Goal: Complete application form

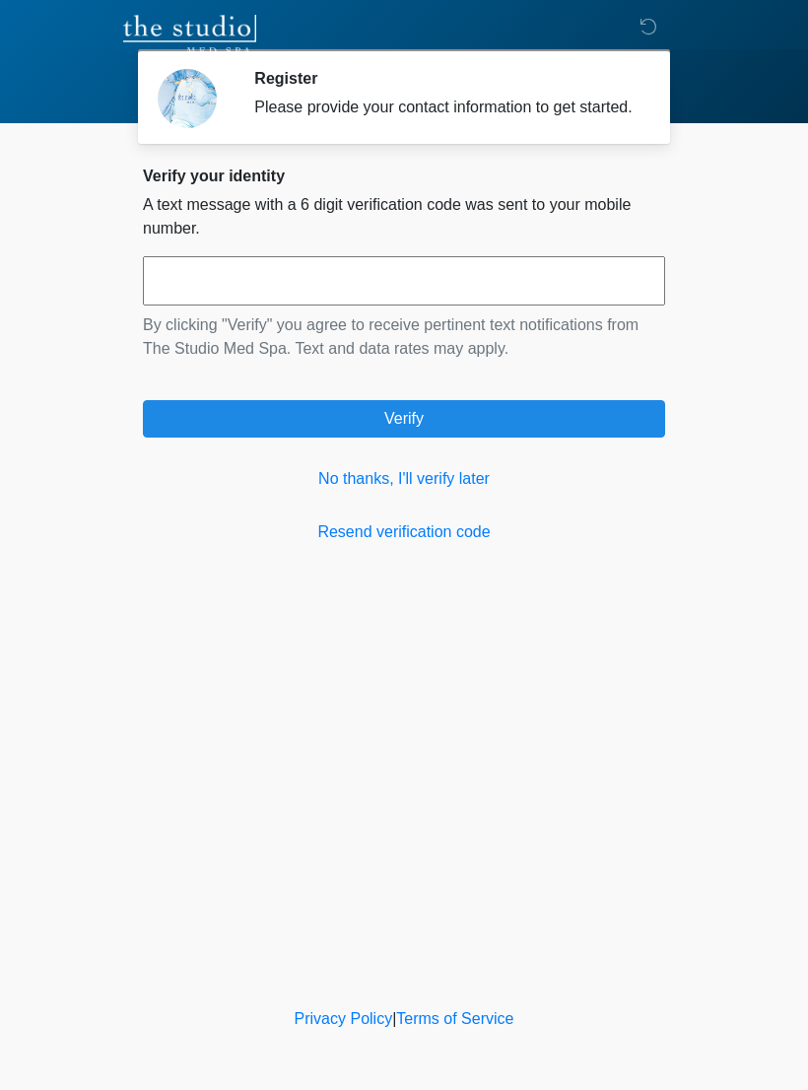
click at [427, 491] on link "No thanks, I'll verify later" at bounding box center [404, 479] width 522 height 24
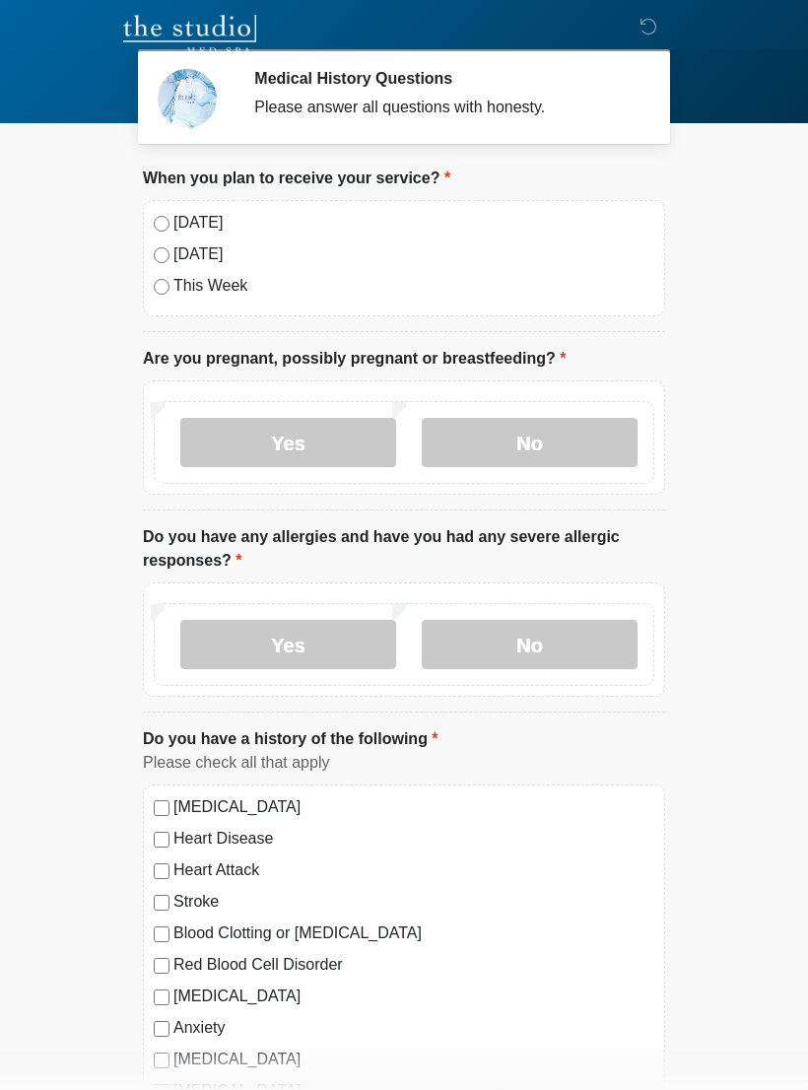
click at [195, 222] on label "[DATE]" at bounding box center [414, 223] width 481 height 24
click at [540, 445] on label "No" at bounding box center [530, 442] width 216 height 49
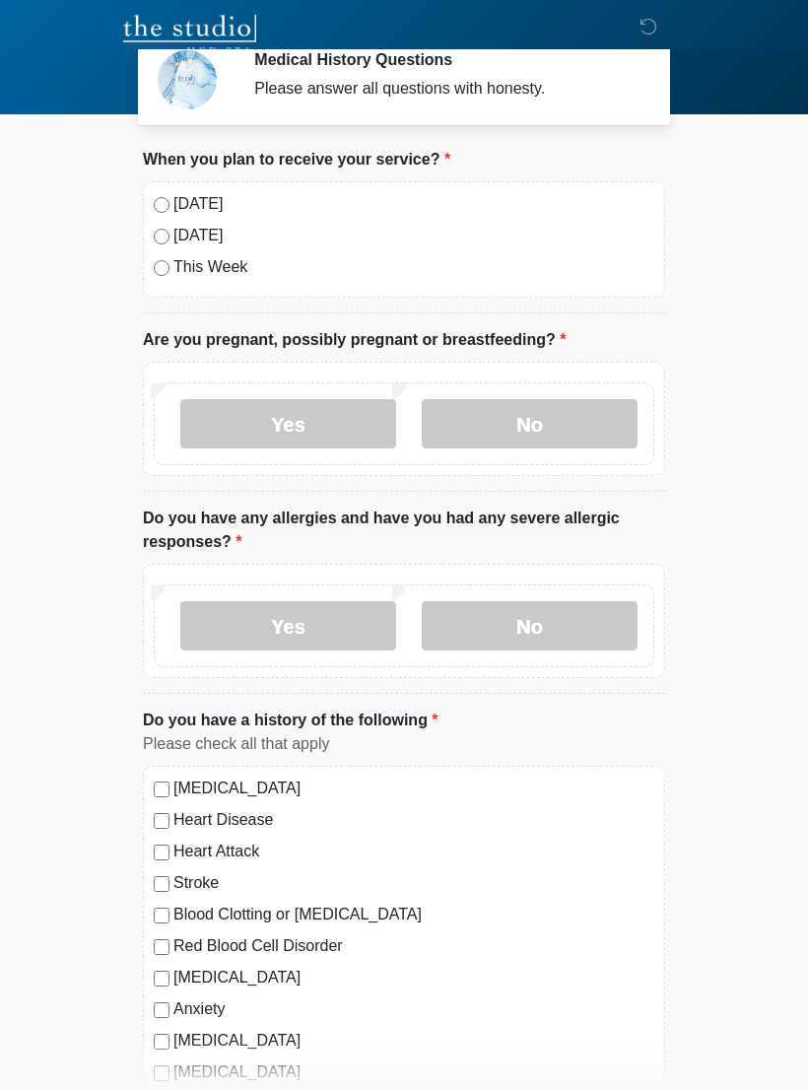
scroll to position [140, 0]
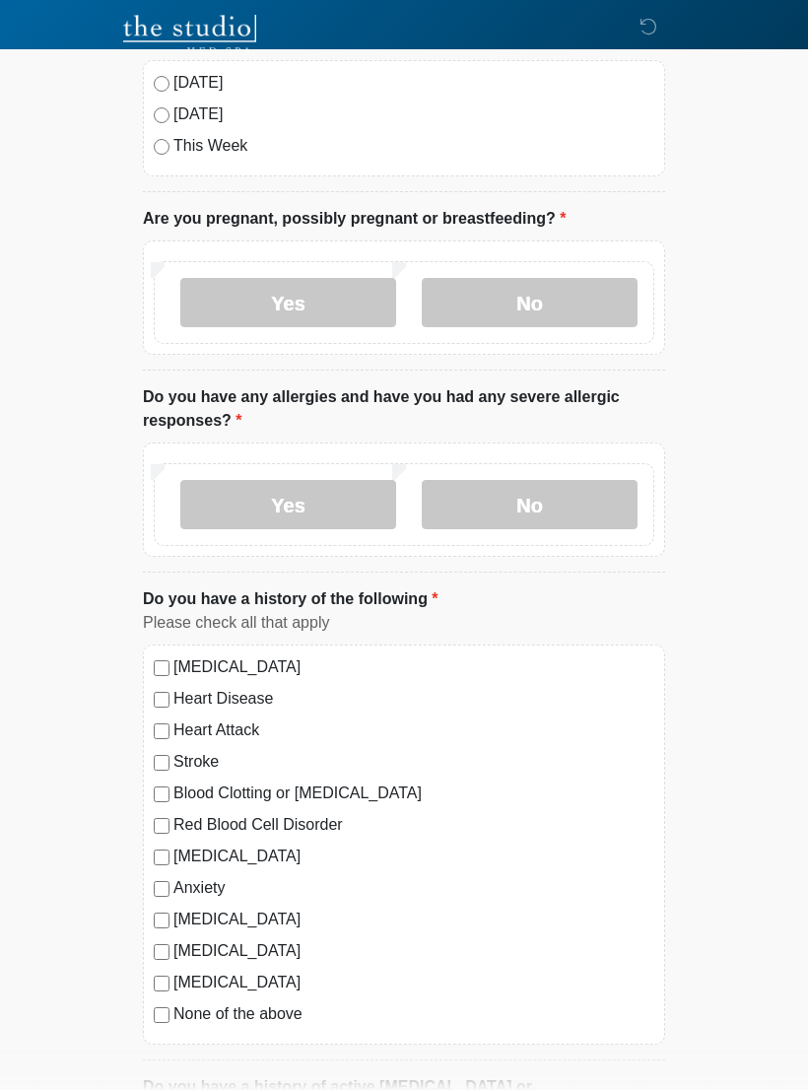
click at [536, 504] on label "No" at bounding box center [530, 504] width 216 height 49
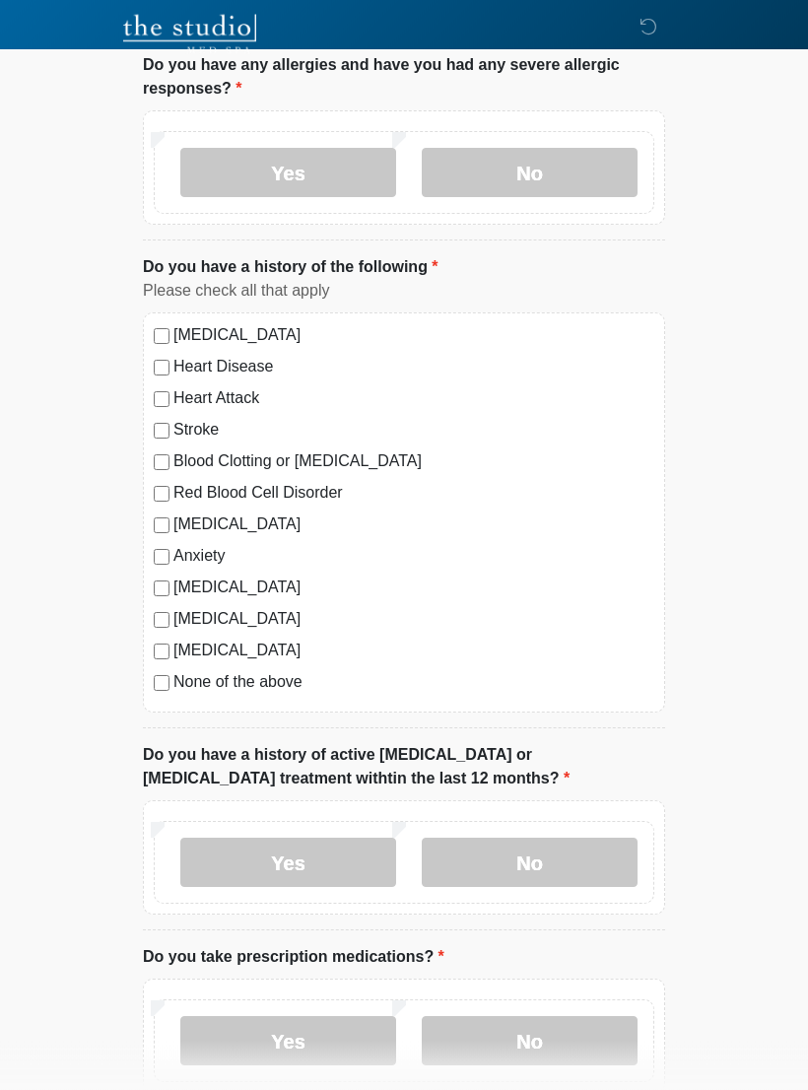
scroll to position [479, 0]
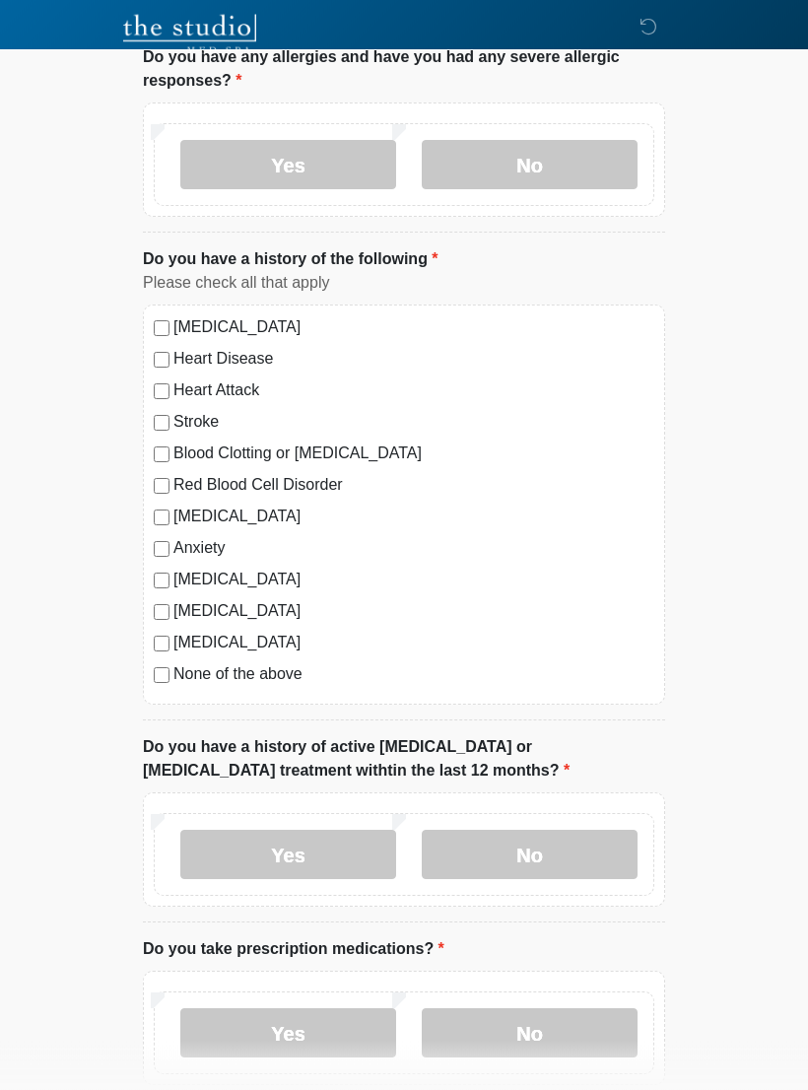
click at [270, 683] on label "None of the above" at bounding box center [414, 675] width 481 height 24
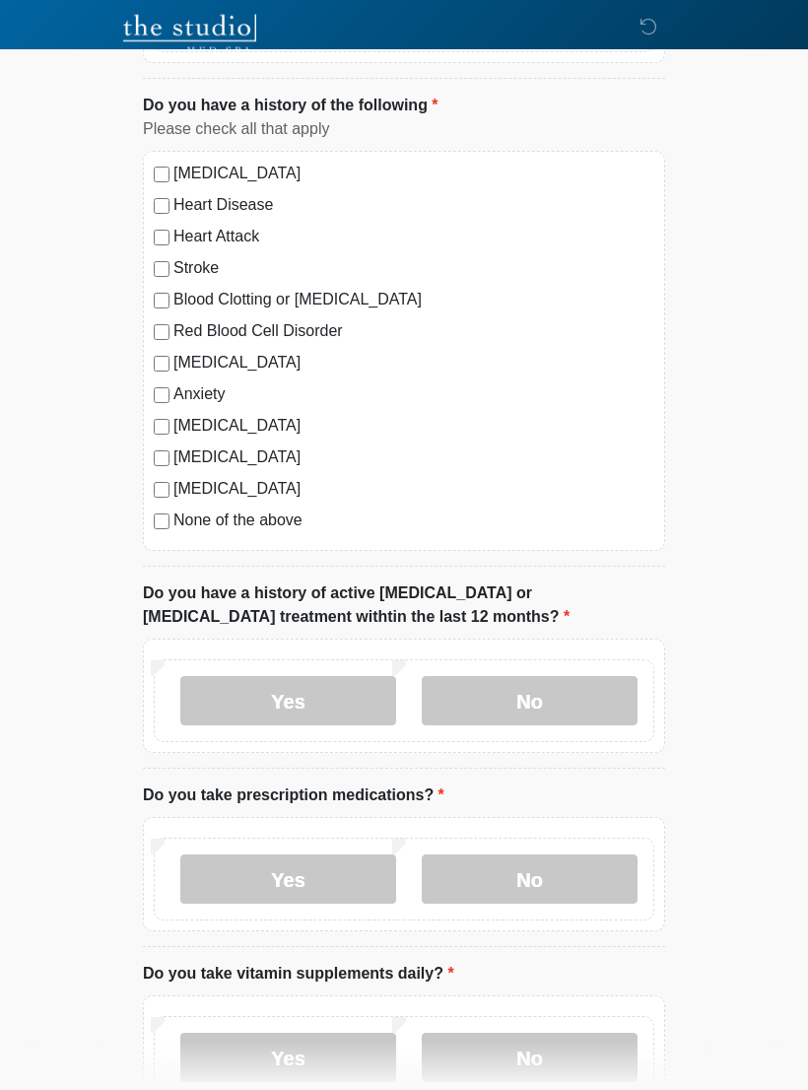
scroll to position [635, 0]
click at [599, 695] on label "No" at bounding box center [530, 699] width 216 height 49
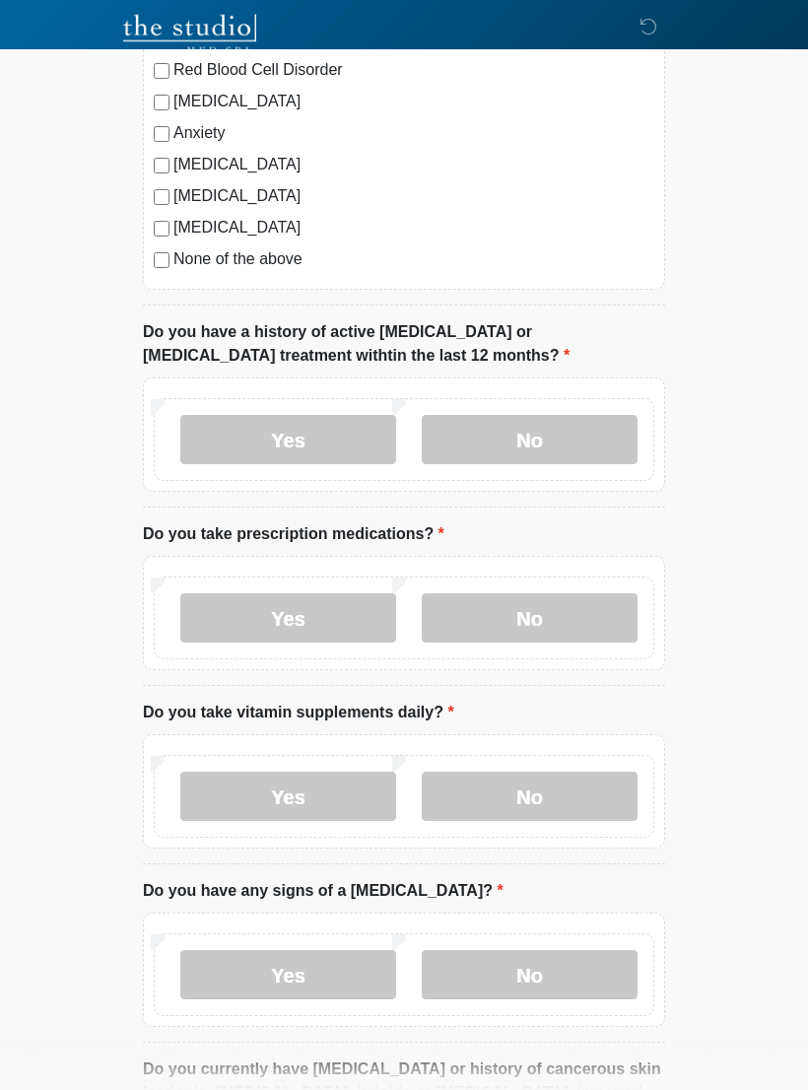
click at [335, 615] on label "Yes" at bounding box center [288, 618] width 216 height 49
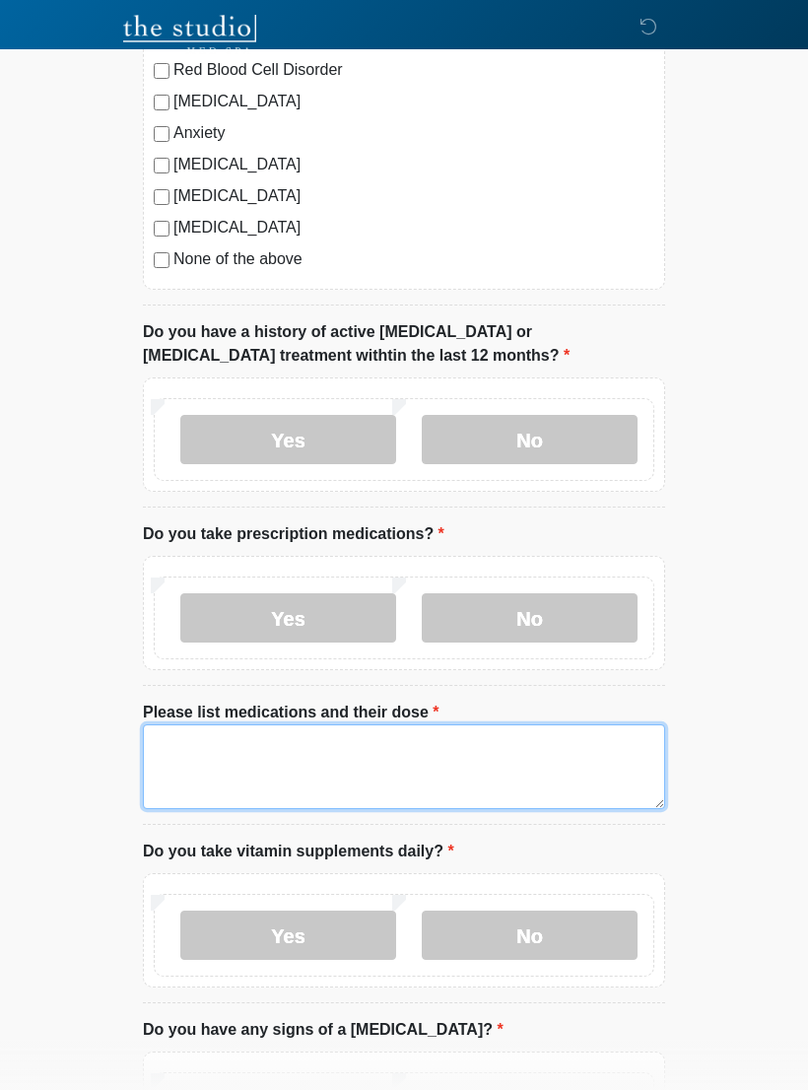
click at [396, 745] on textarea "Please list medications and their dose" at bounding box center [404, 767] width 522 height 85
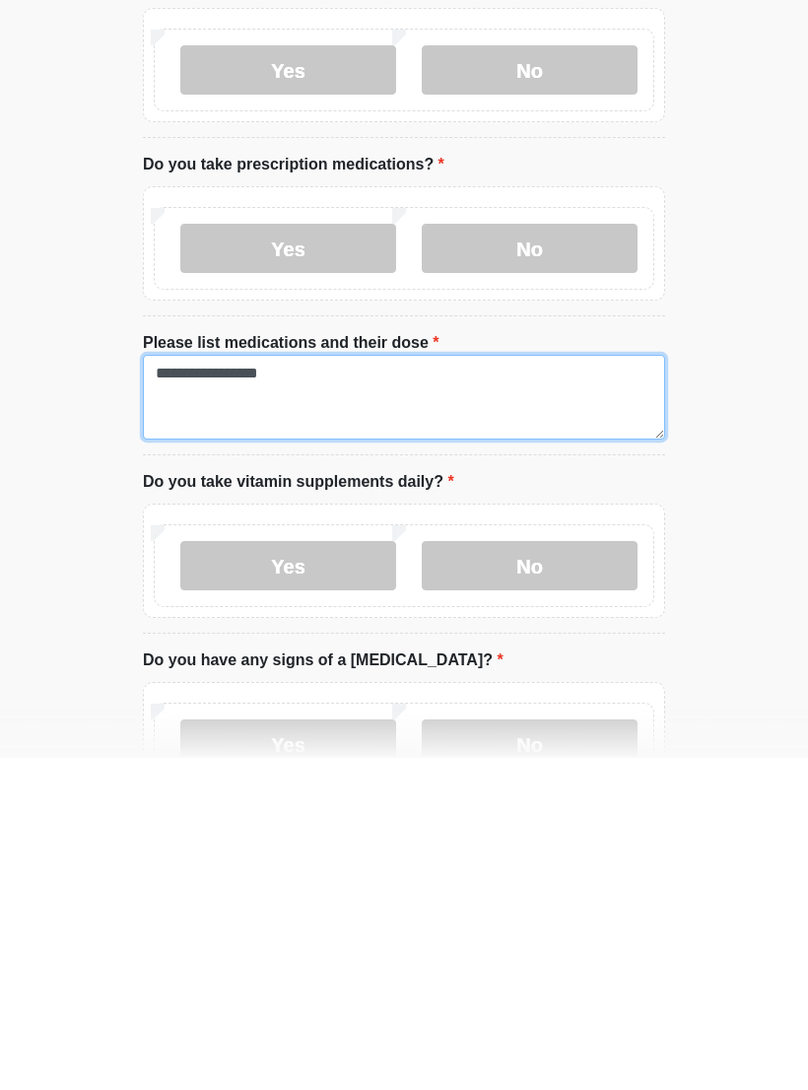
type textarea "**********"
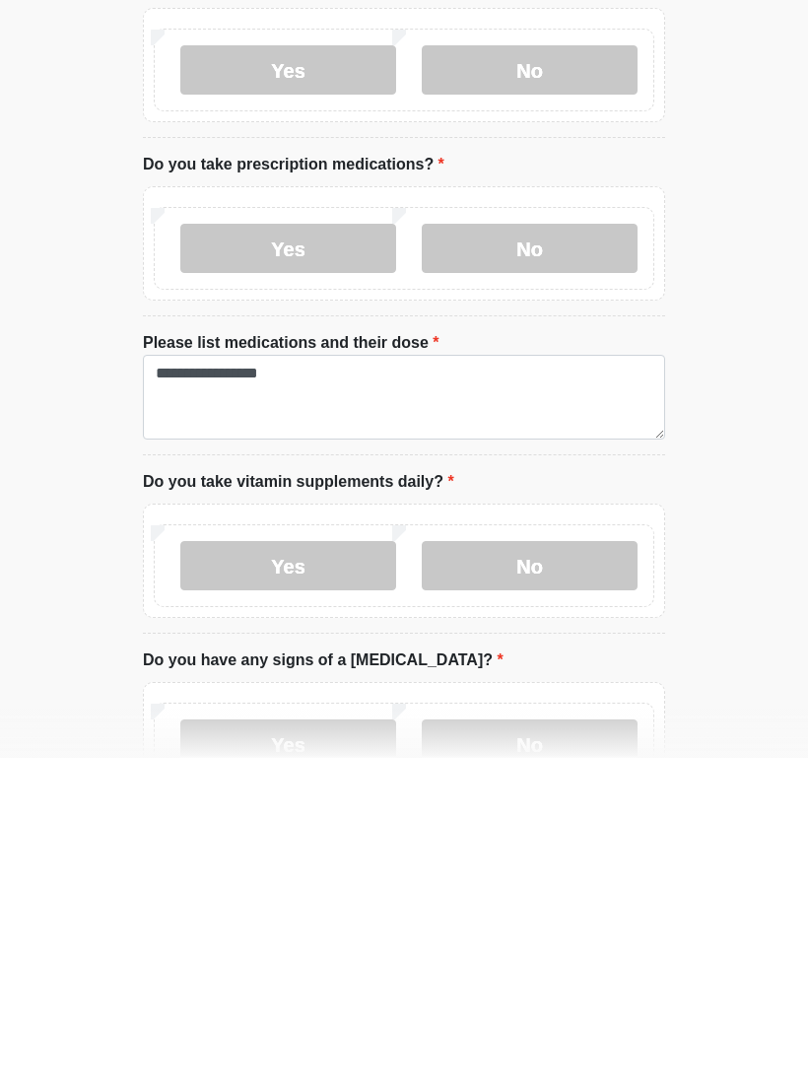
click at [348, 873] on label "Yes" at bounding box center [288, 897] width 216 height 49
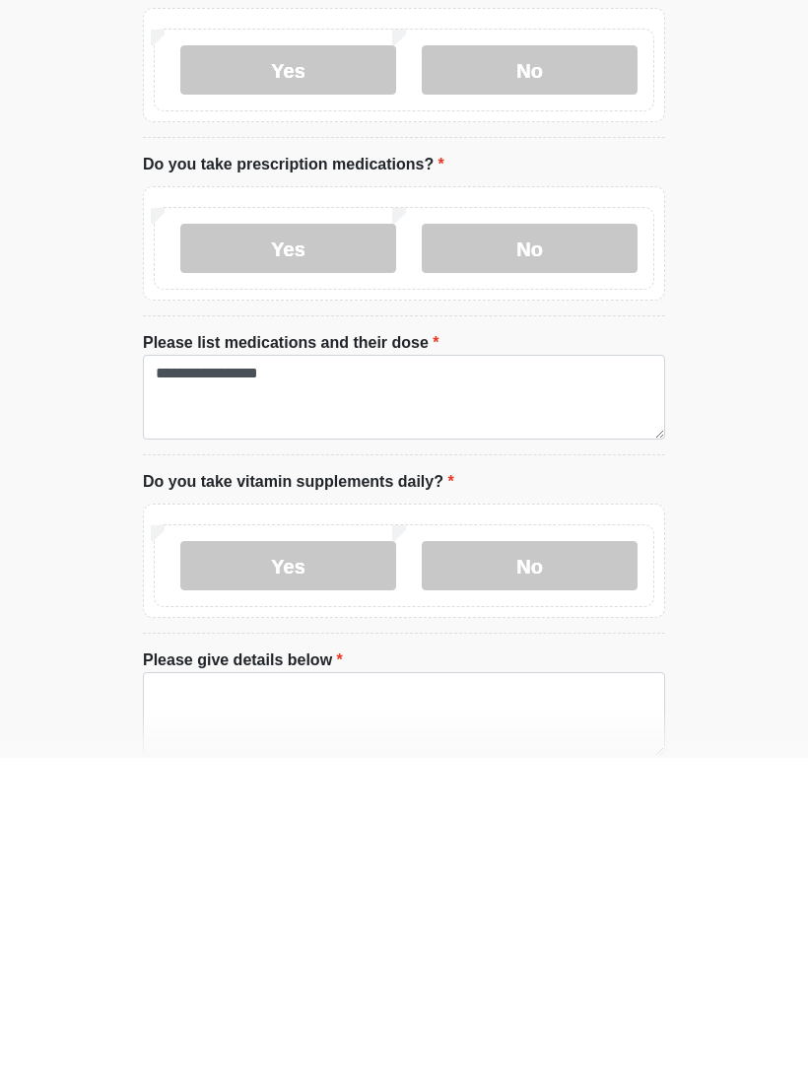
scroll to position [1265, 0]
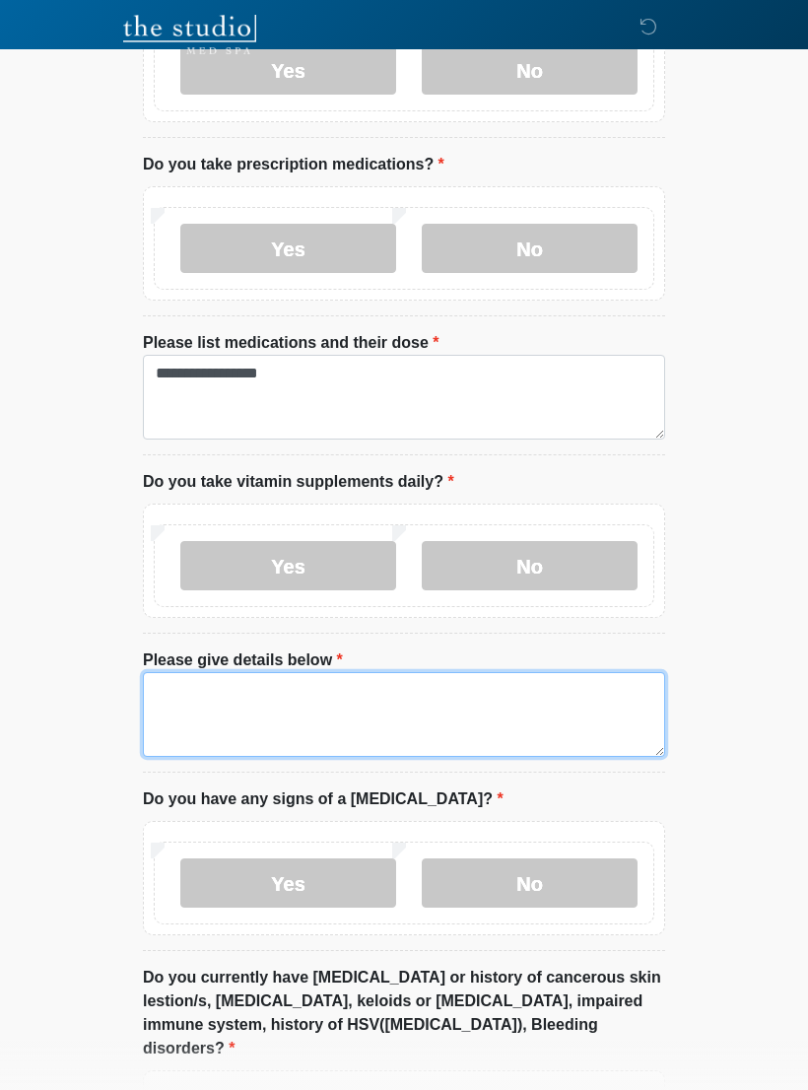
click at [334, 694] on textarea "Please give details below" at bounding box center [404, 714] width 522 height 85
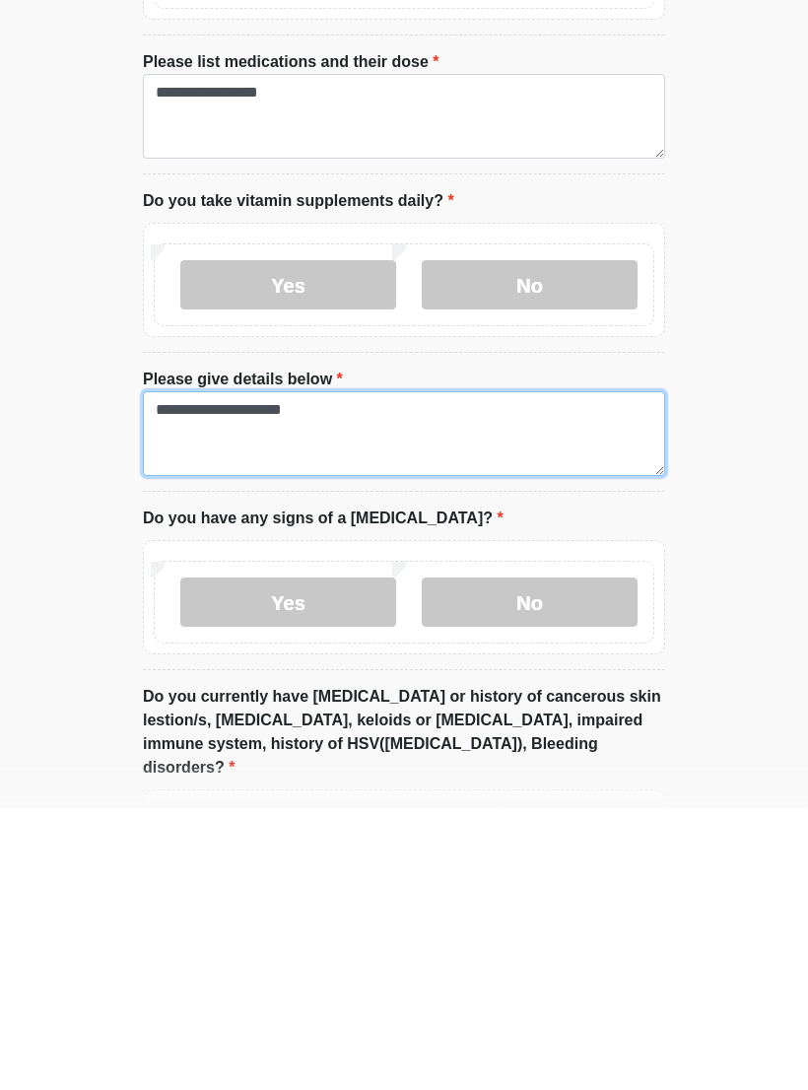
type textarea "**********"
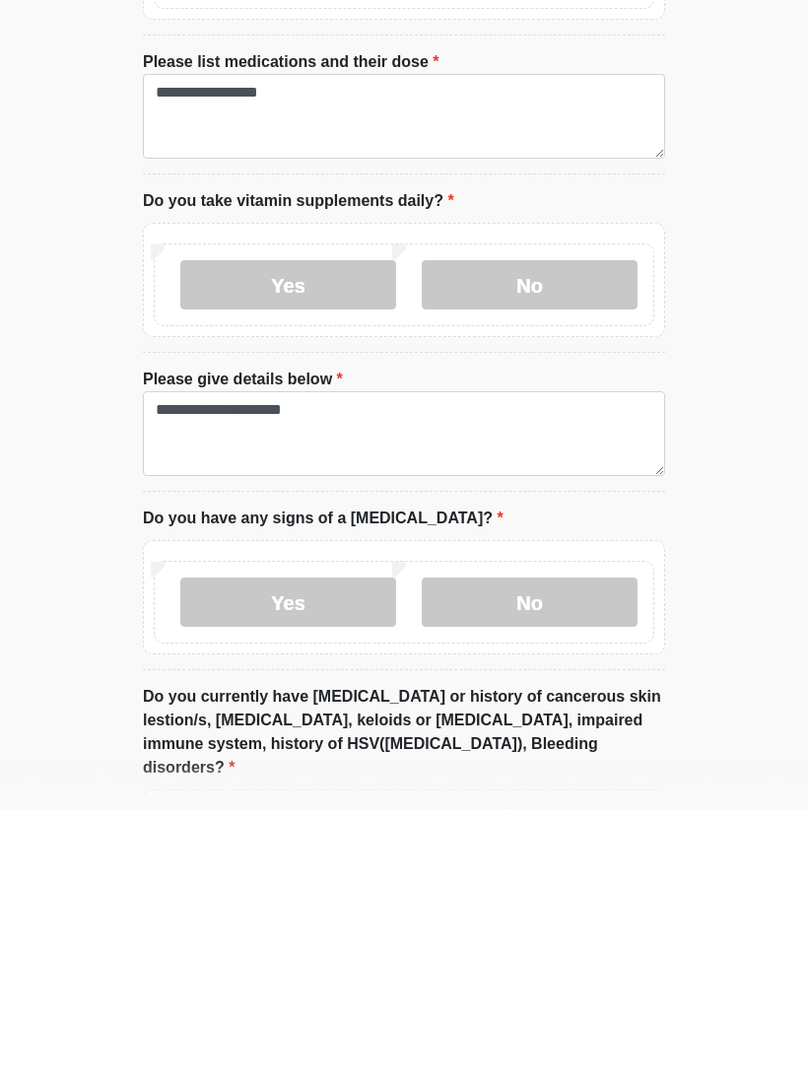
click at [536, 859] on label "No" at bounding box center [530, 883] width 216 height 49
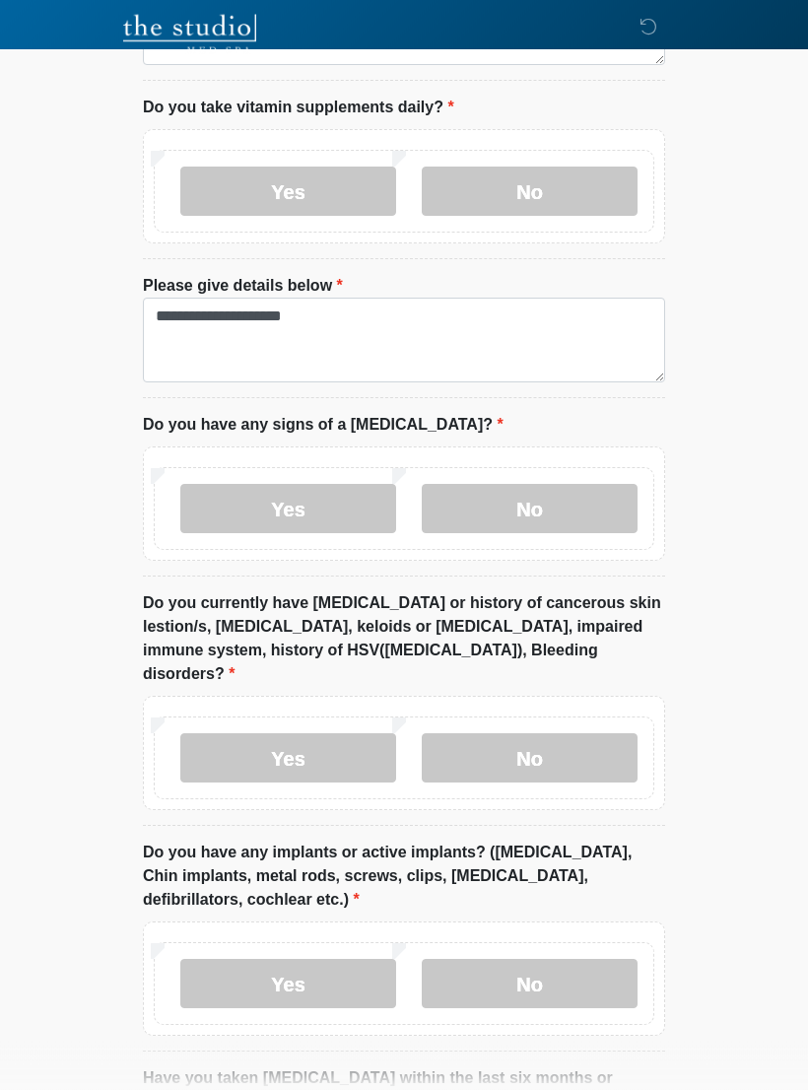
scroll to position [1659, 0]
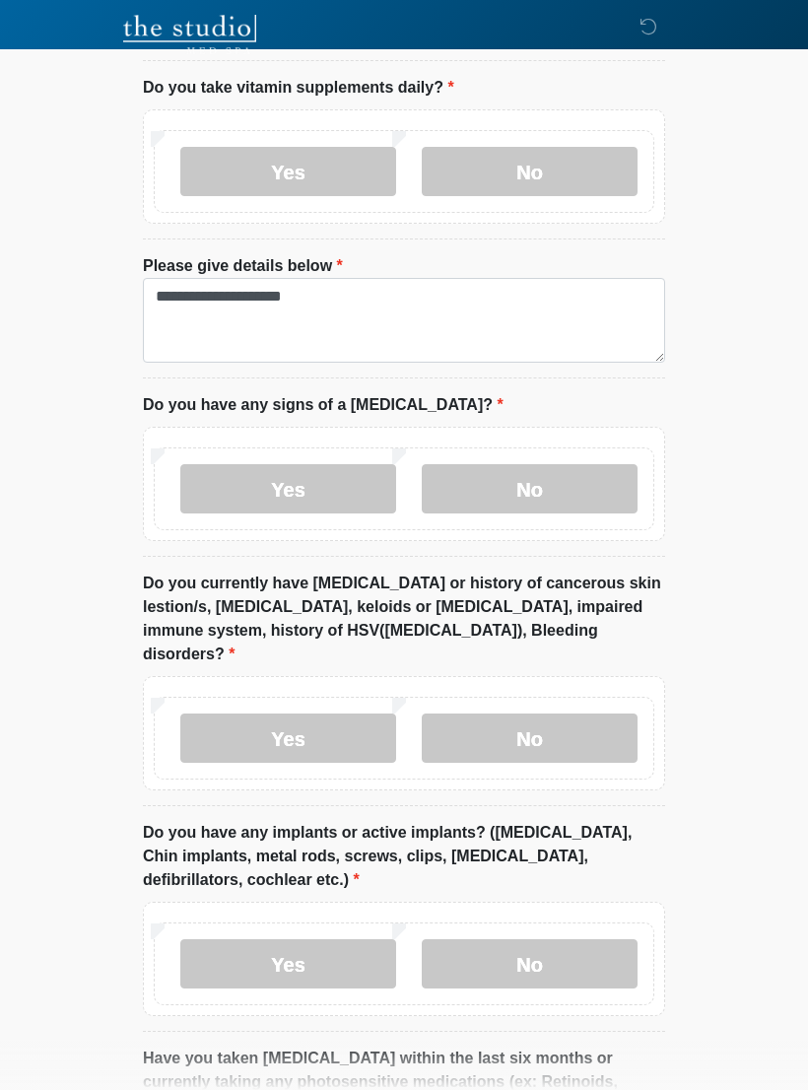
click at [556, 714] on label "No" at bounding box center [530, 738] width 216 height 49
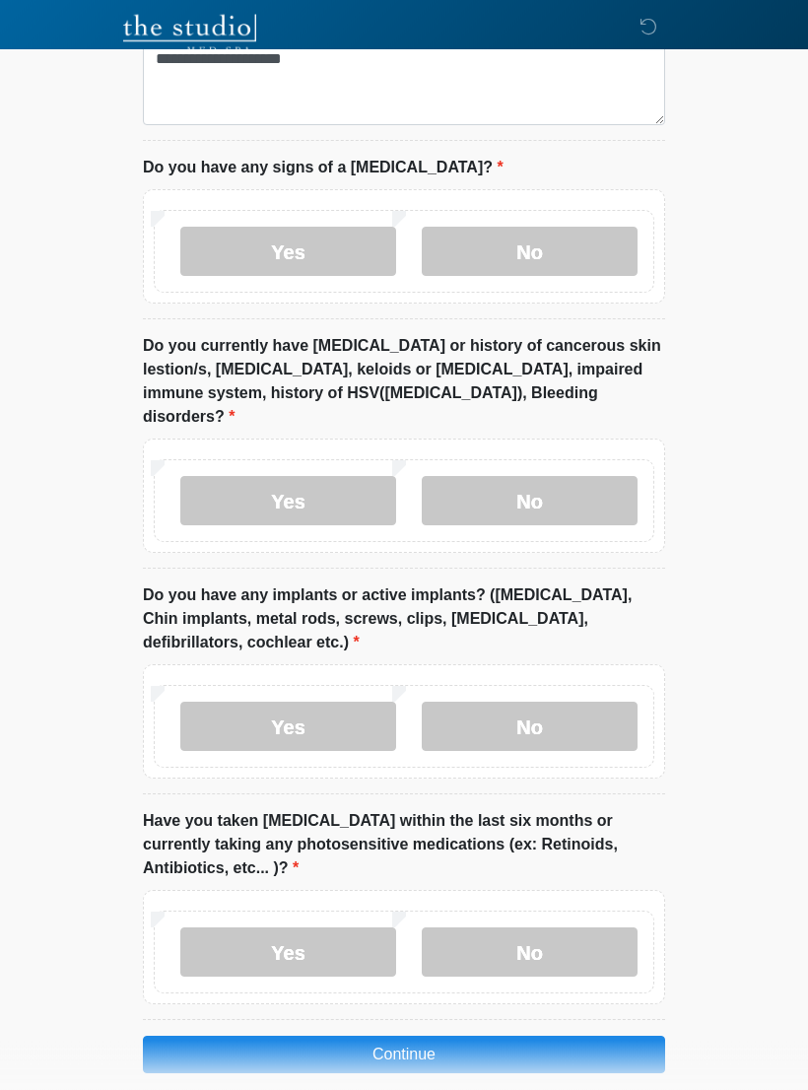
scroll to position [1898, 0]
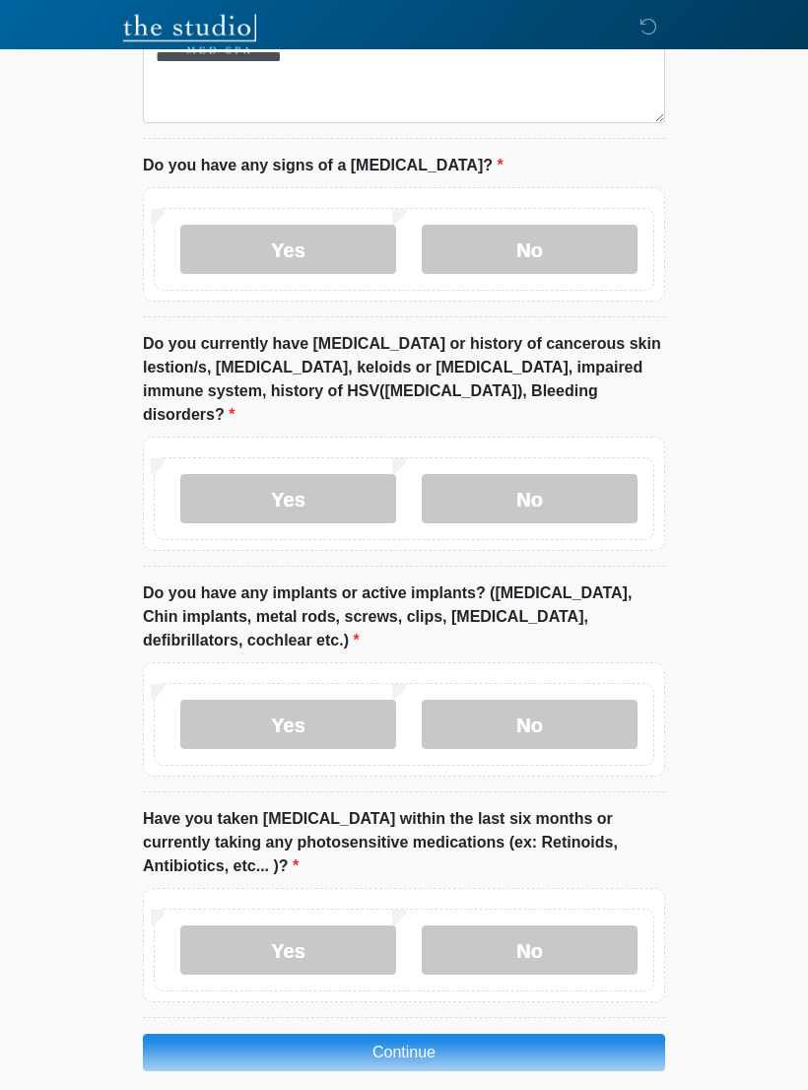
click at [569, 701] on label "No" at bounding box center [530, 725] width 216 height 49
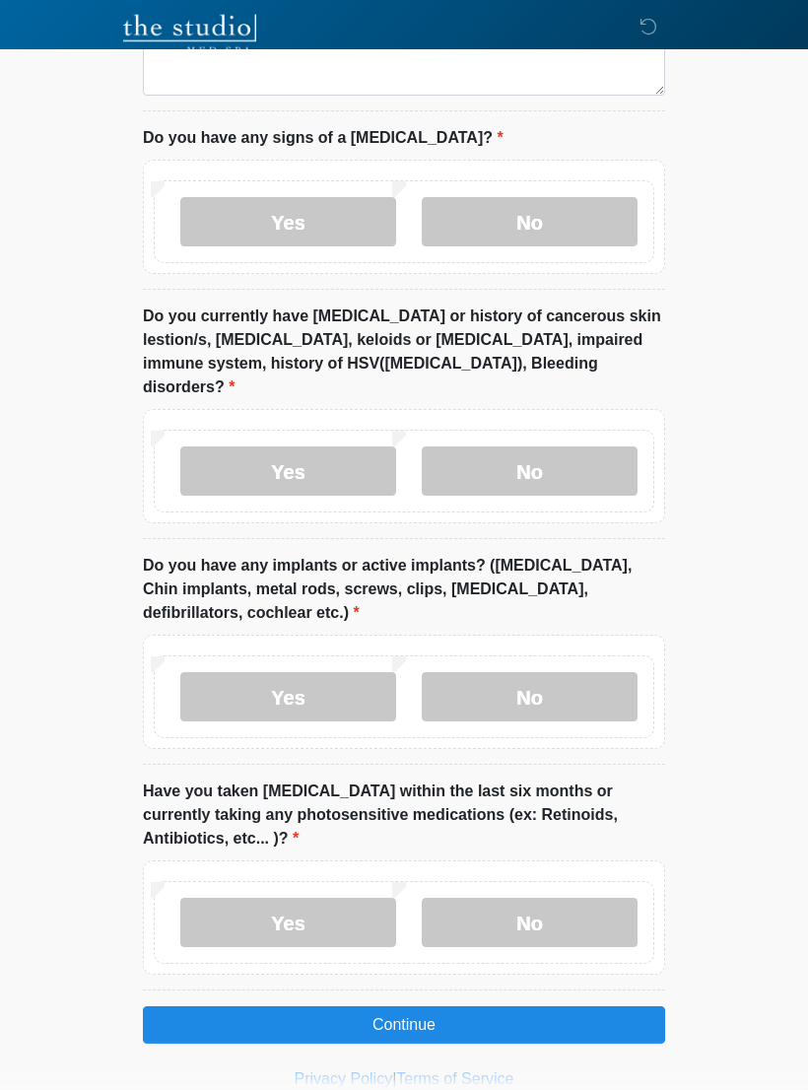
scroll to position [1926, 0]
click at [550, 898] on label "No" at bounding box center [530, 922] width 216 height 49
click at [631, 1007] on button "Continue" at bounding box center [404, 1025] width 522 height 37
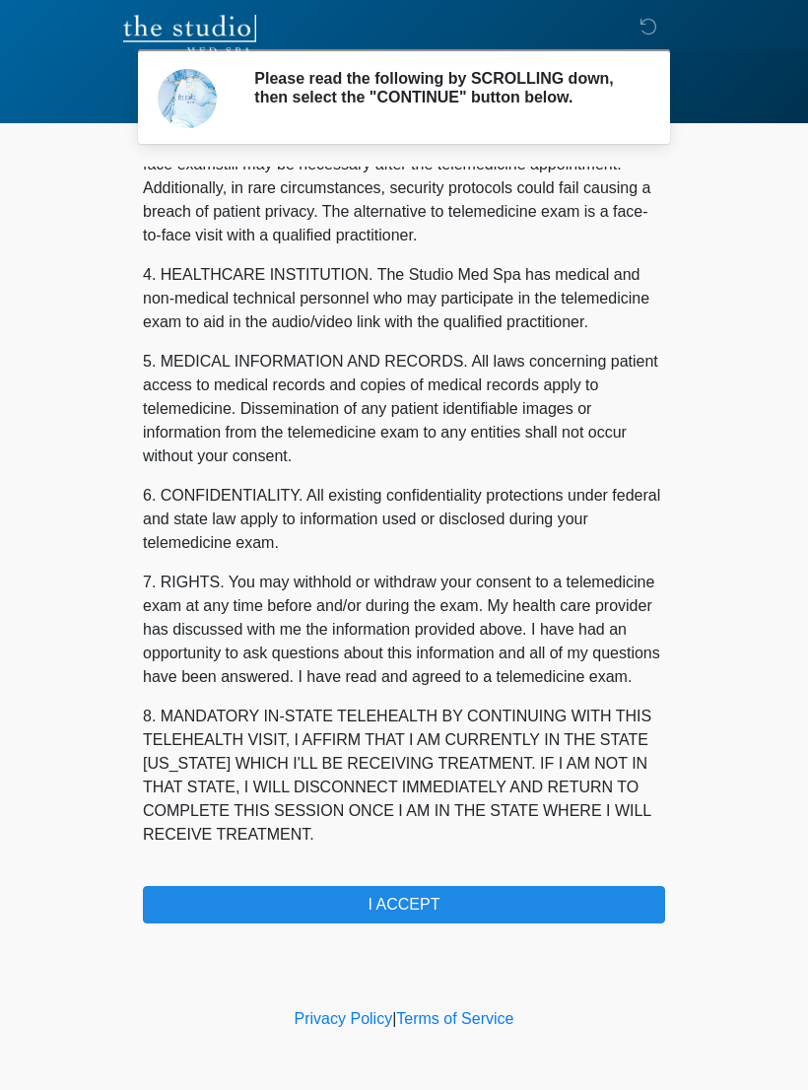
scroll to position [471, 0]
click at [455, 922] on button "I ACCEPT" at bounding box center [404, 904] width 522 height 37
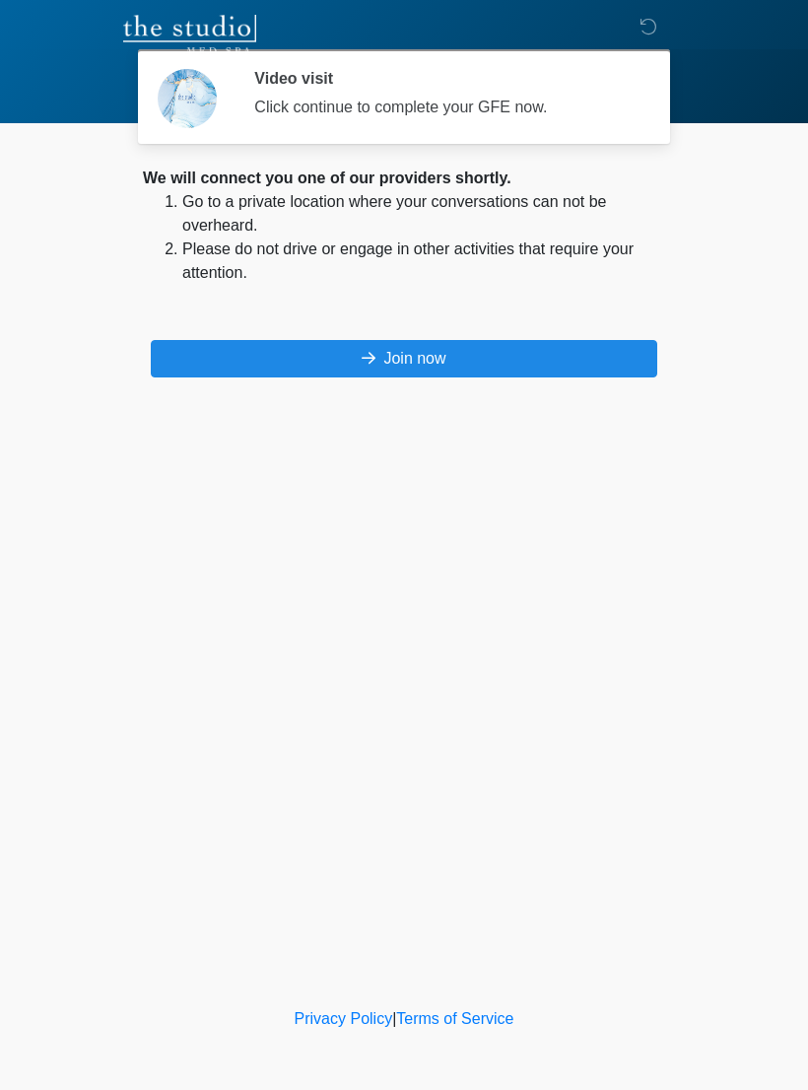
click at [516, 355] on button "Join now" at bounding box center [404, 358] width 507 height 37
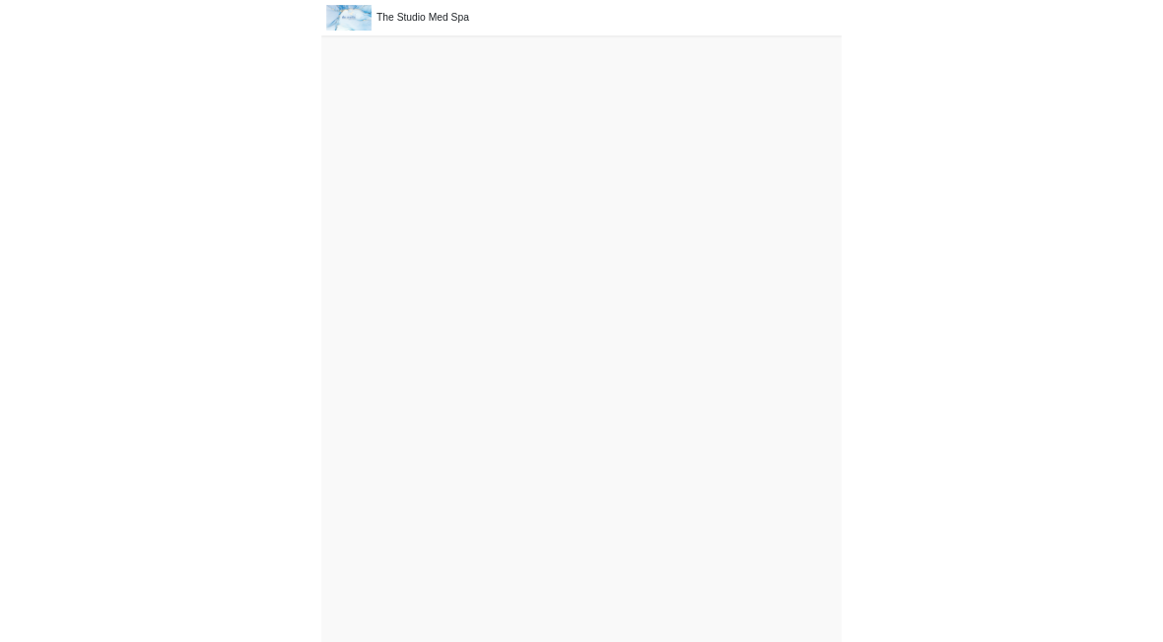
scroll to position [6, 0]
